Goal: Complete application form

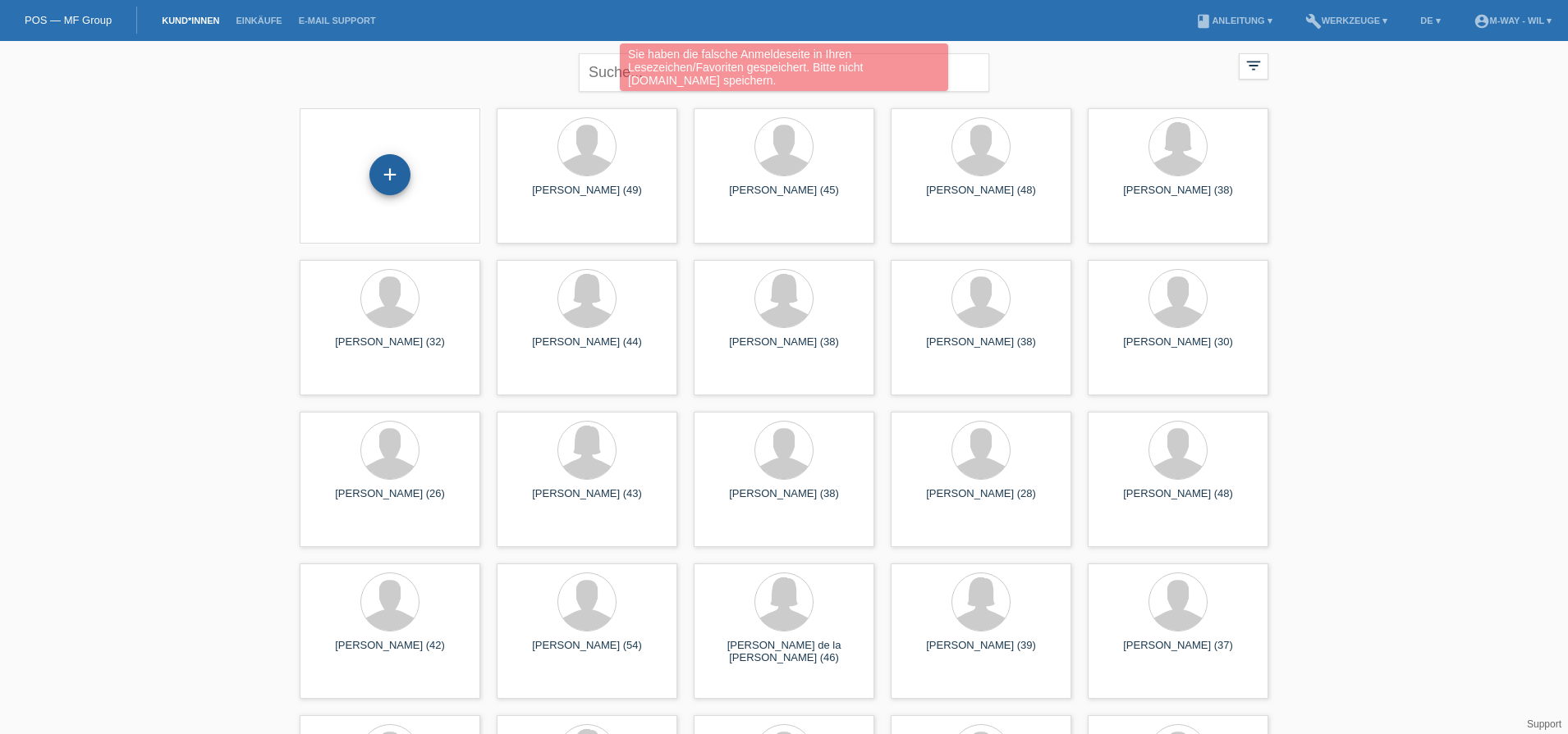
click at [398, 170] on div "+" at bounding box center [390, 174] width 39 height 28
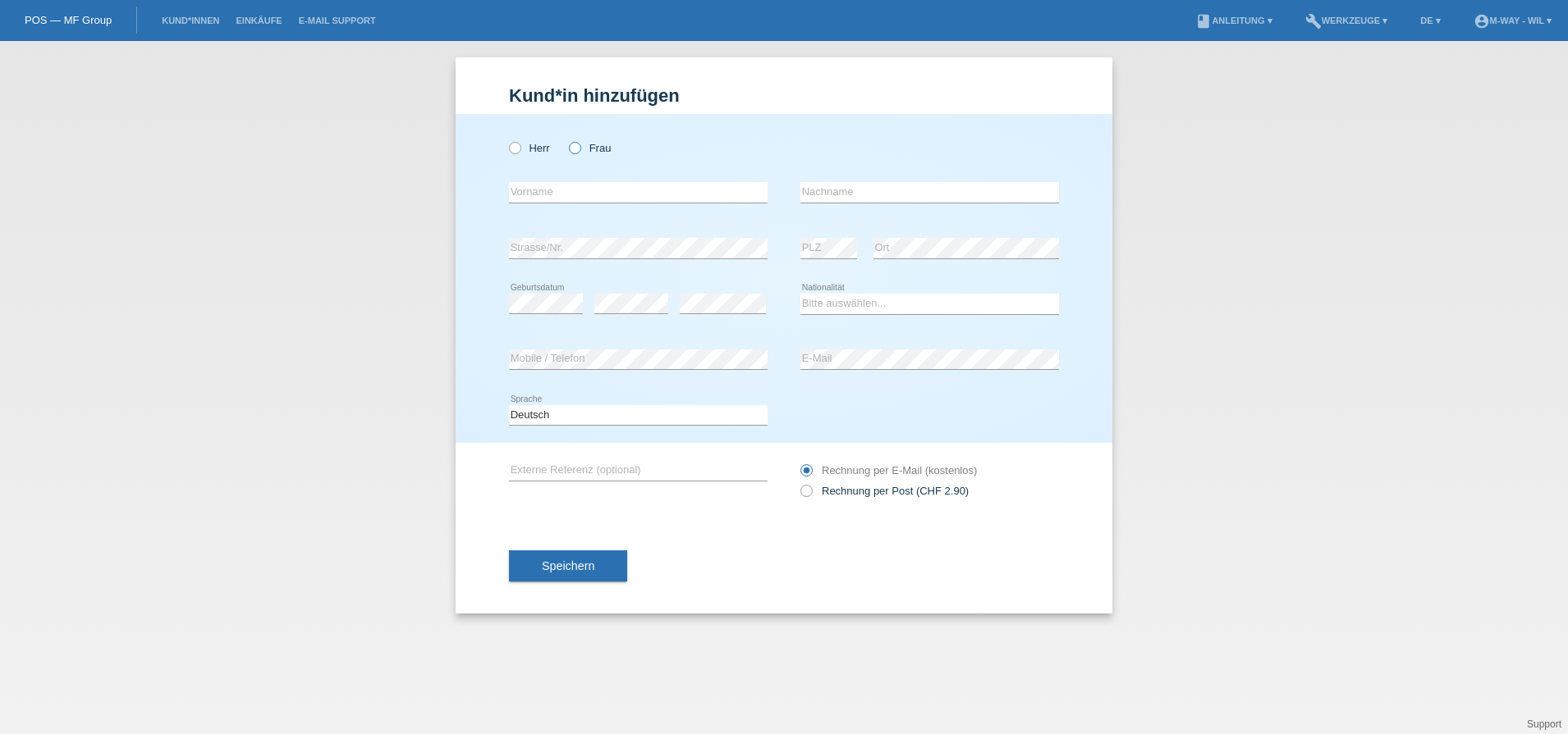
click at [578, 154] on label "Frau" at bounding box center [590, 148] width 42 height 13
click at [578, 153] on input "Frau" at bounding box center [574, 147] width 11 height 11
radio input "true"
click at [578, 191] on input "text" at bounding box center [638, 191] width 259 height 20
type input "[PERSON_NAME] [PERSON_NAME]"
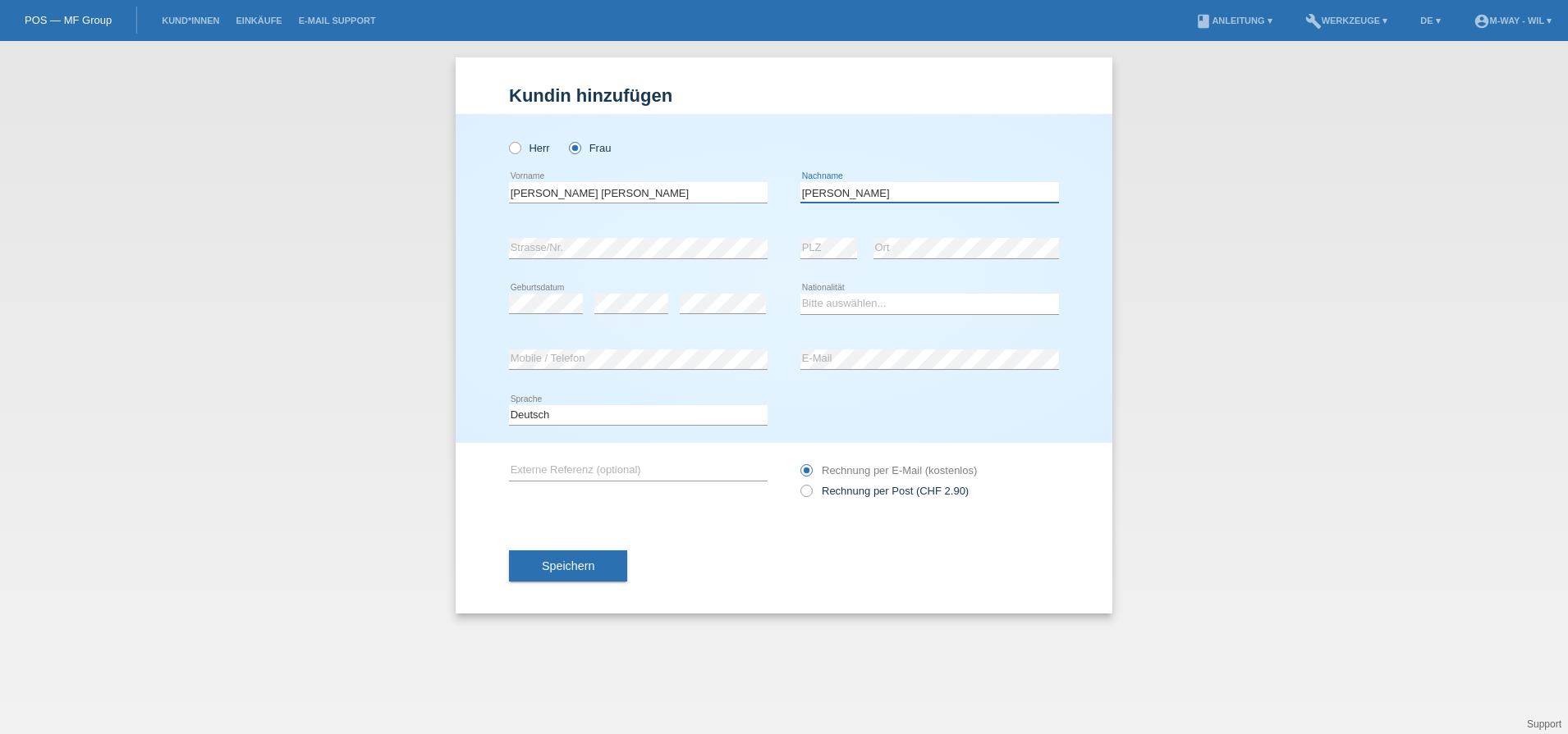
type input "[PERSON_NAME]"
select select "CH"
click at [597, 561] on button "Speichern" at bounding box center [568, 566] width 118 height 31
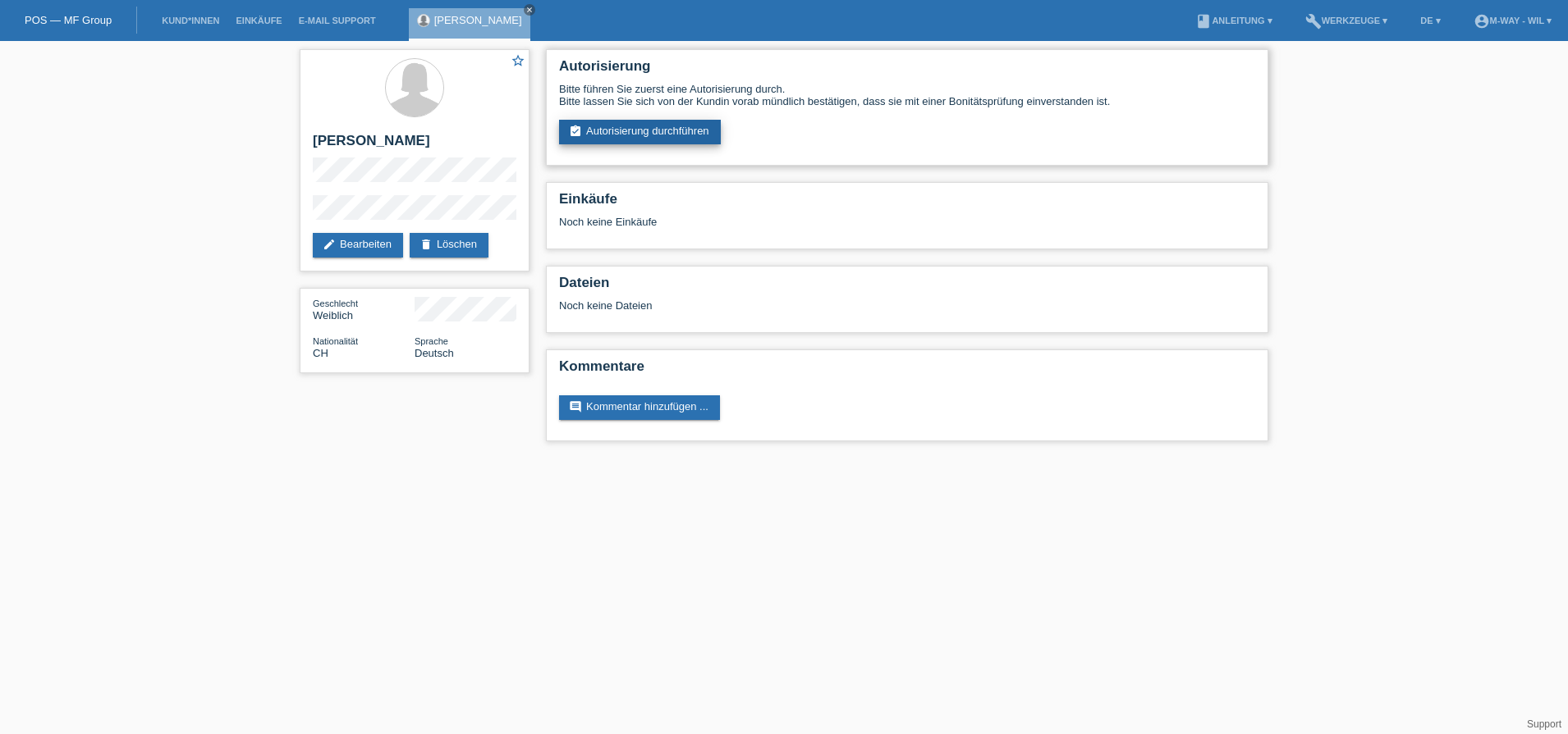
click at [613, 139] on link "assignment_turned_in Autorisierung durchführen" at bounding box center [640, 133] width 162 height 25
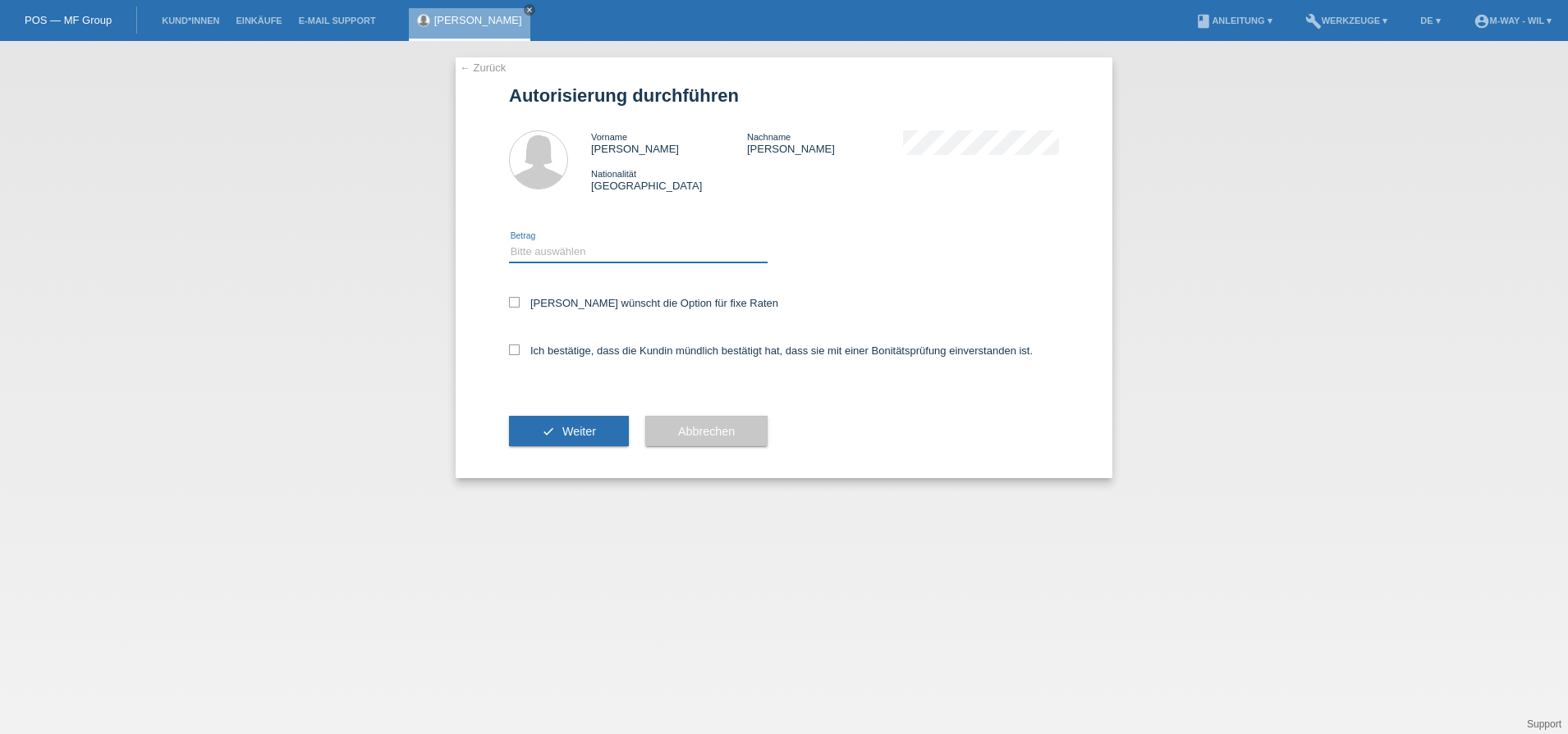
click at [539, 254] on select "Bitte auswählen CHF 1.00 - CHF 499.00 CHF 500.00 - CHF 1'999.00 CHF 2'000.00 - …" at bounding box center [638, 252] width 259 height 19
select select "3"
click at [509, 242] on select "Bitte auswählen CHF 1.00 - CHF 499.00 CHF 500.00 - CHF 1'999.00 CHF 2'000.00 - …" at bounding box center [638, 252] width 259 height 19
click at [542, 353] on label "Ich bestätige, dass die Kundin mündlich bestätigt hat, dass sie mit einer Bonit…" at bounding box center [771, 350] width 524 height 13
click at [520, 353] on input "Ich bestätige, dass die Kundin mündlich bestätigt hat, dass sie mit einer Bonit…" at bounding box center [514, 349] width 11 height 11
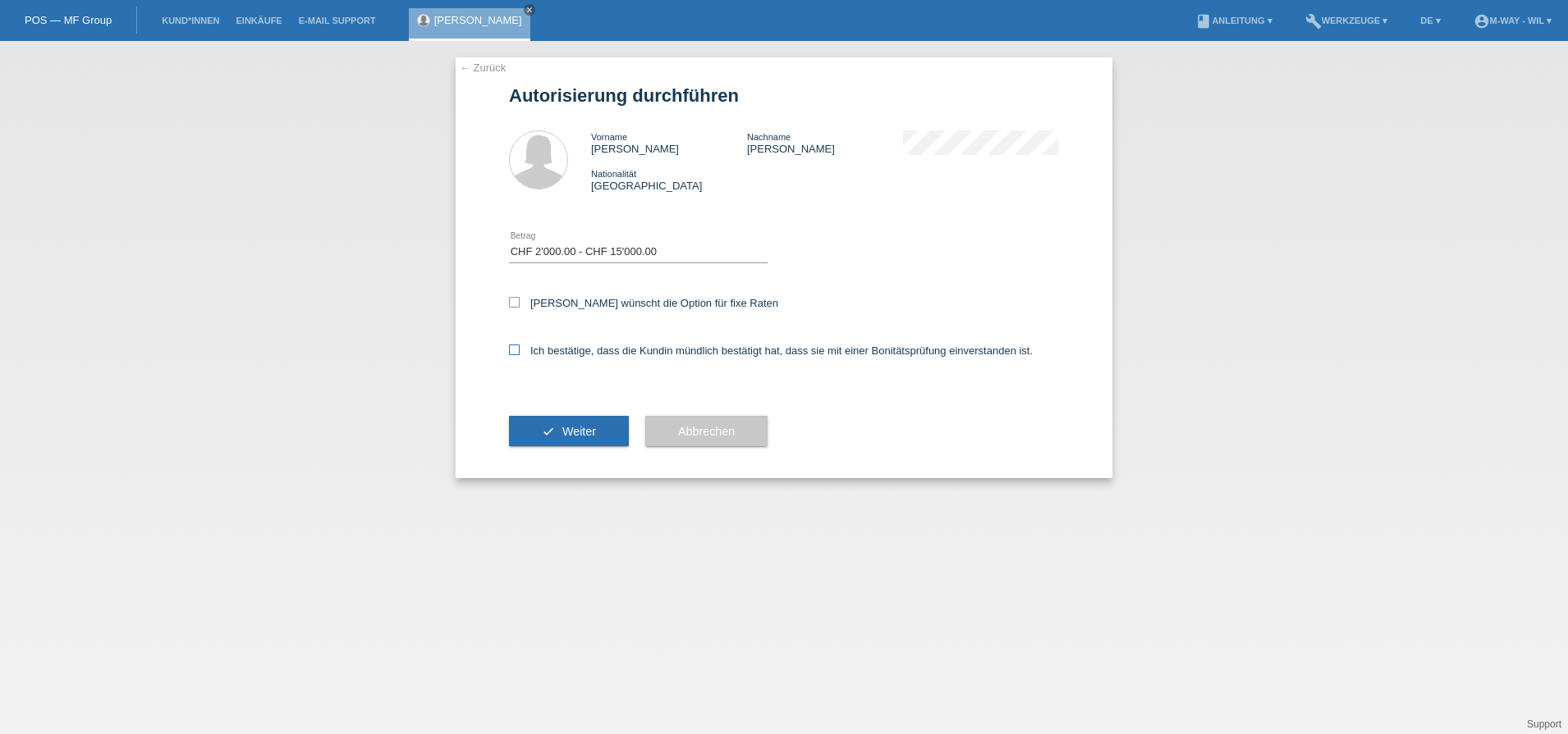
checkbox input "true"
click at [556, 433] on button "check Weiter" at bounding box center [569, 431] width 120 height 31
